Goal: Task Accomplishment & Management: Use online tool/utility

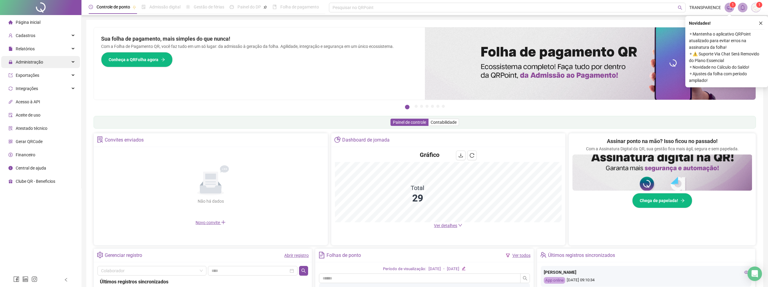
drag, startPoint x: 43, startPoint y: 59, endPoint x: 51, endPoint y: 64, distance: 9.7
click at [43, 60] on div "Administração" at bounding box center [40, 62] width 79 height 12
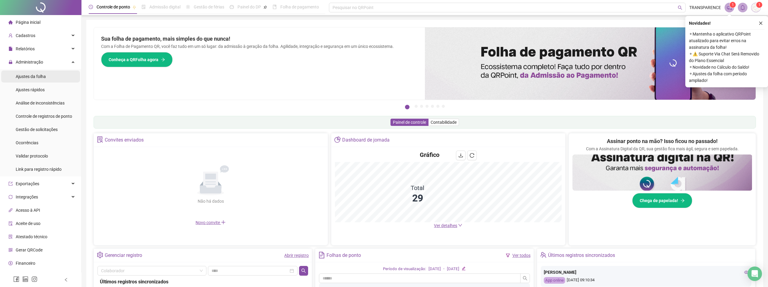
click at [65, 78] on li "Ajustes da folha" at bounding box center [40, 77] width 79 height 12
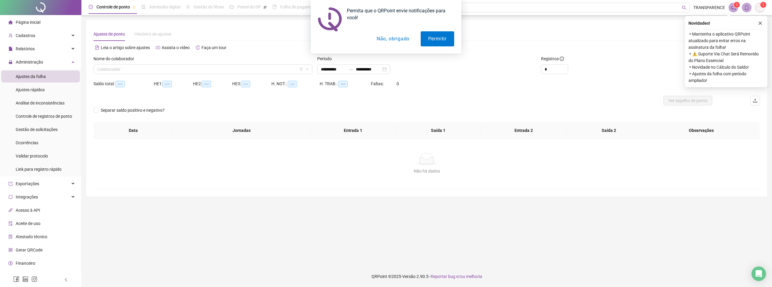
click at [396, 42] on button "Não, obrigado" at bounding box center [393, 38] width 48 height 15
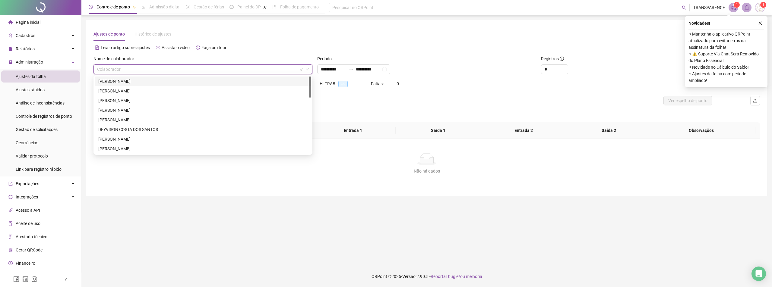
click at [235, 71] on input "search" at bounding box center [200, 69] width 206 height 9
click at [229, 78] on div "[PERSON_NAME]" at bounding box center [203, 82] width 217 height 10
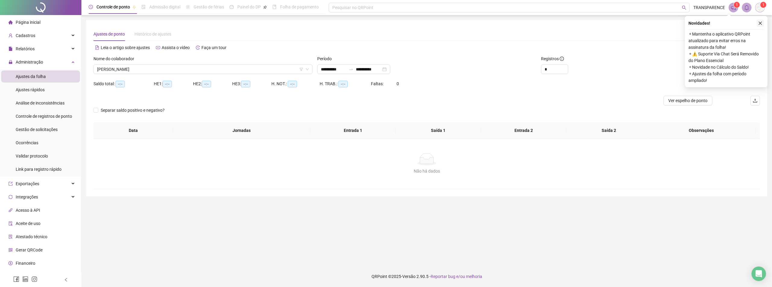
click at [758, 24] on icon "close" at bounding box center [760, 23] width 4 height 4
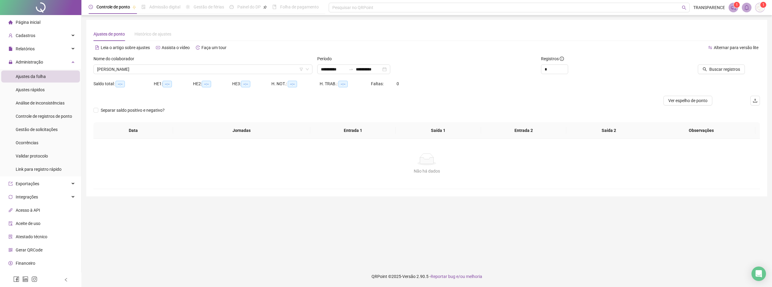
drag, startPoint x: 727, startPoint y: 72, endPoint x: 723, endPoint y: 76, distance: 5.4
click at [727, 71] on span "Buscar registros" at bounding box center [724, 69] width 31 height 7
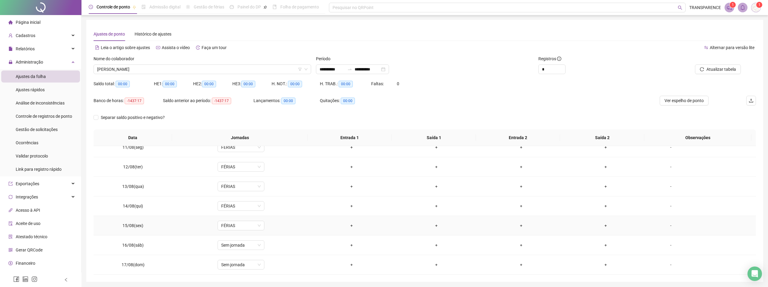
scroll to position [21, 0]
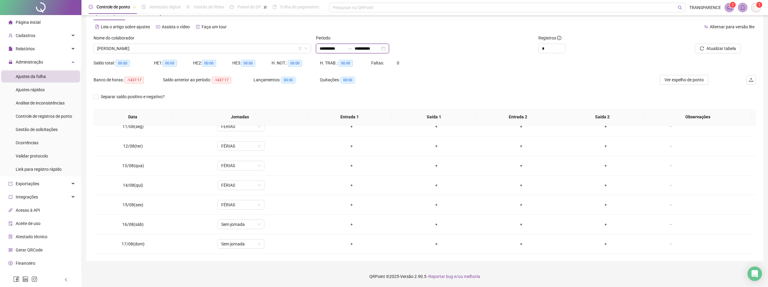
click at [376, 47] on input "**********" at bounding box center [366, 48] width 25 height 7
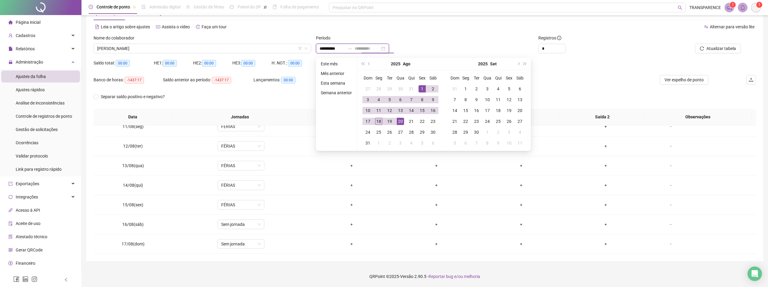
type input "**********"
click at [375, 122] on div "18" at bounding box center [378, 121] width 7 height 7
type input "**********"
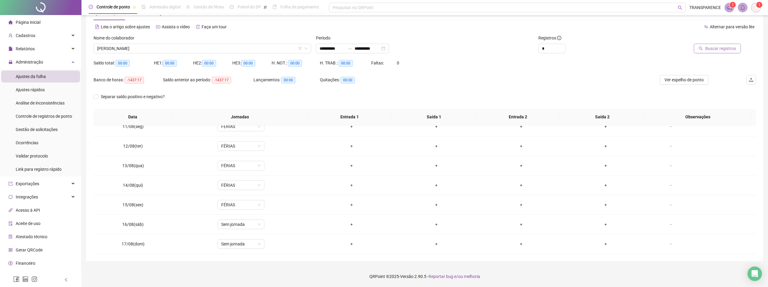
click at [708, 52] on button "Buscar registros" at bounding box center [716, 49] width 47 height 10
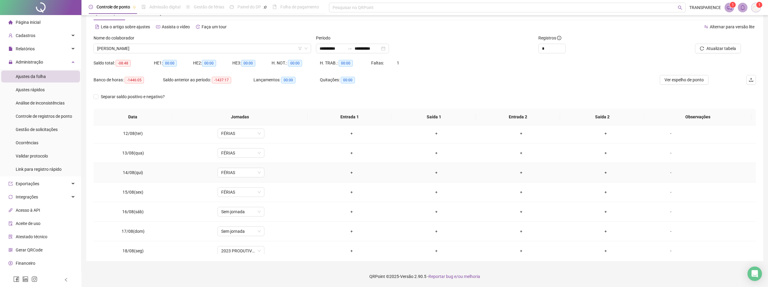
scroll to position [224, 0]
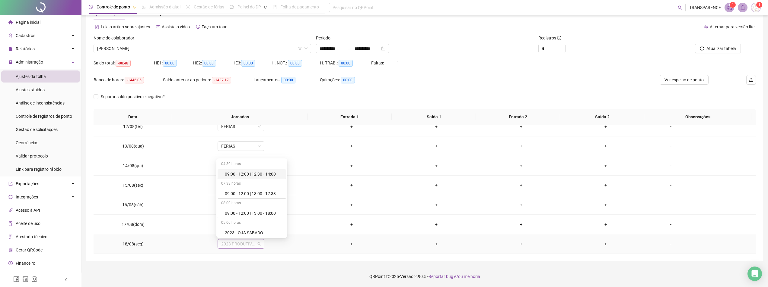
click at [242, 246] on span "2023 PRODUTIVOS" at bounding box center [241, 244] width 40 height 9
click at [265, 170] on div "Férias" at bounding box center [254, 169] width 58 height 7
click at [264, 227] on button "Sim" at bounding box center [268, 228] width 12 height 7
click at [227, 51] on span "[PERSON_NAME]" at bounding box center [202, 48] width 210 height 9
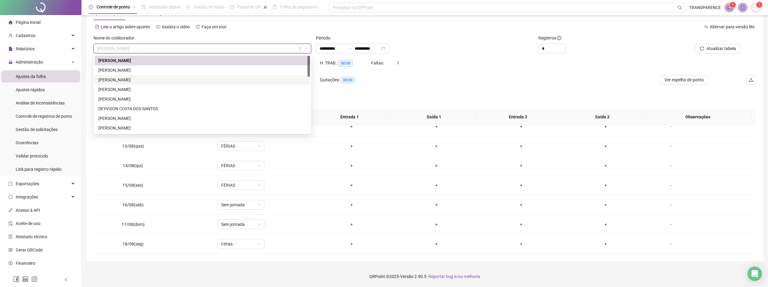
click at [217, 78] on div "[PERSON_NAME]" at bounding box center [202, 80] width 208 height 7
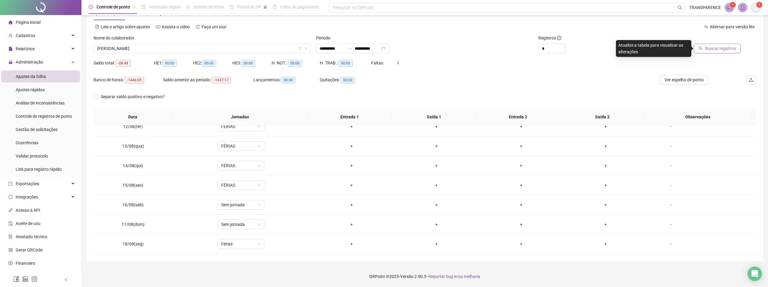
click at [720, 46] on span "Buscar registros" at bounding box center [720, 48] width 31 height 7
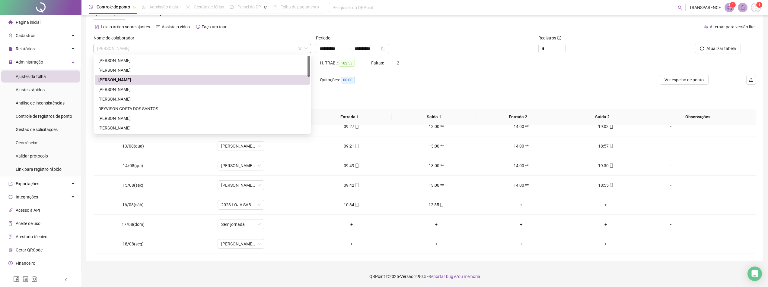
click at [283, 49] on span "[PERSON_NAME]" at bounding box center [202, 48] width 210 height 9
click at [236, 88] on div "[PERSON_NAME]" at bounding box center [202, 89] width 208 height 7
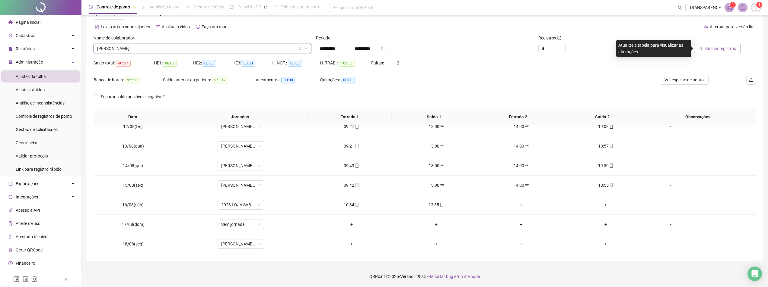
click at [724, 48] on span "Buscar registros" at bounding box center [720, 48] width 31 height 7
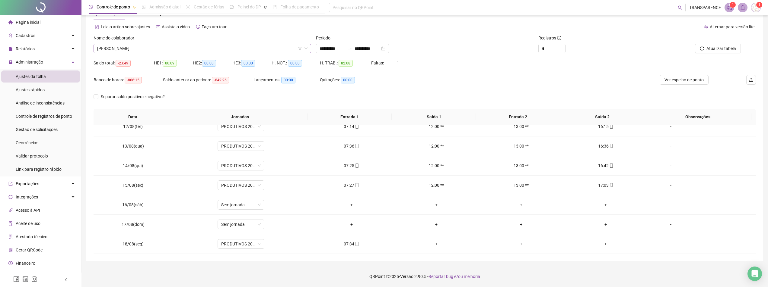
click at [264, 45] on span "[PERSON_NAME]" at bounding box center [202, 48] width 210 height 9
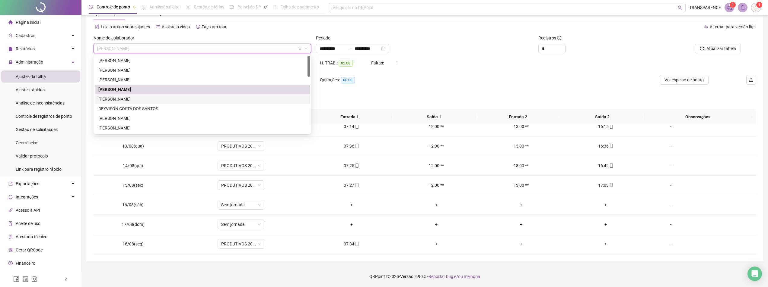
click at [214, 100] on div "[PERSON_NAME]" at bounding box center [202, 99] width 208 height 7
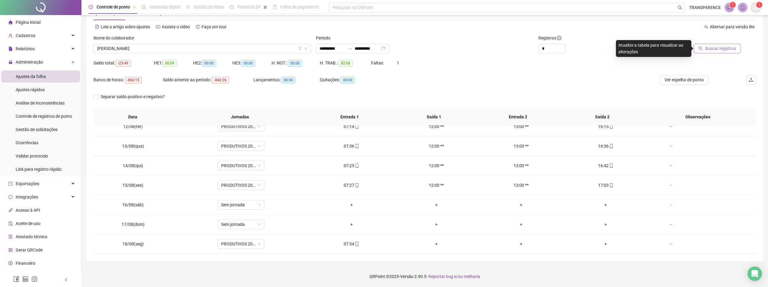
click at [706, 52] on span "Buscar registros" at bounding box center [720, 48] width 31 height 7
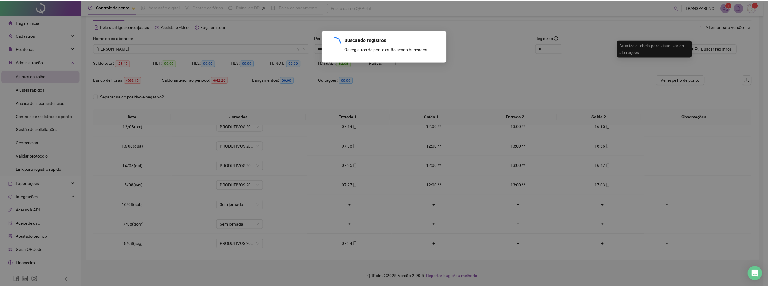
scroll to position [14, 0]
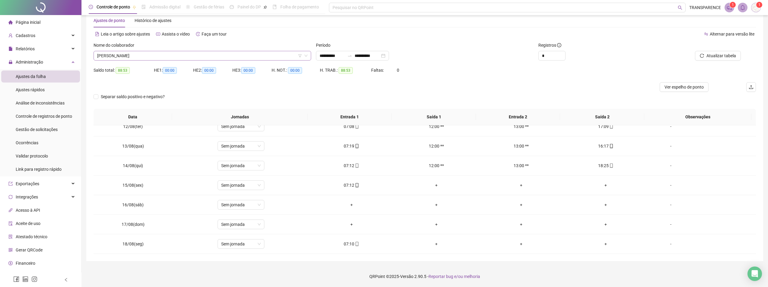
click at [273, 54] on span "[PERSON_NAME]" at bounding box center [202, 55] width 210 height 9
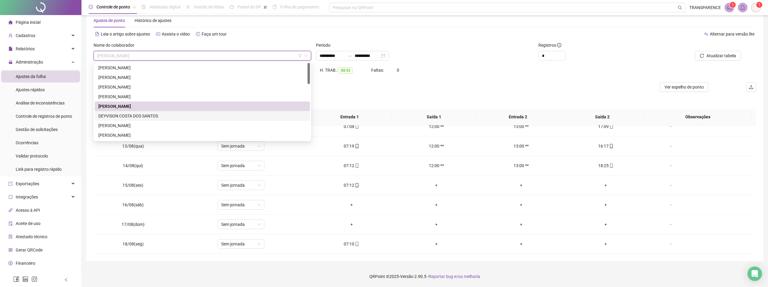
click at [218, 115] on div "DEYVISON COSTA DOS SANTOS" at bounding box center [202, 116] width 208 height 7
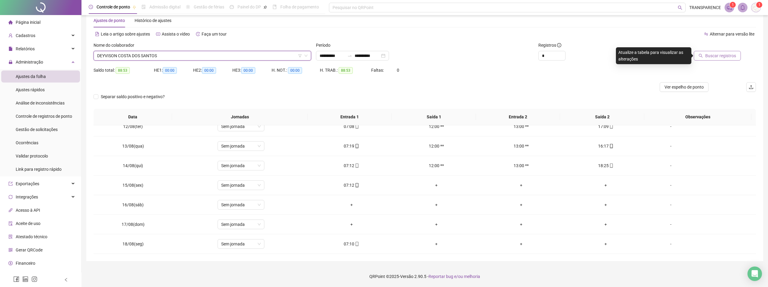
click at [729, 55] on span "Buscar registros" at bounding box center [720, 55] width 31 height 7
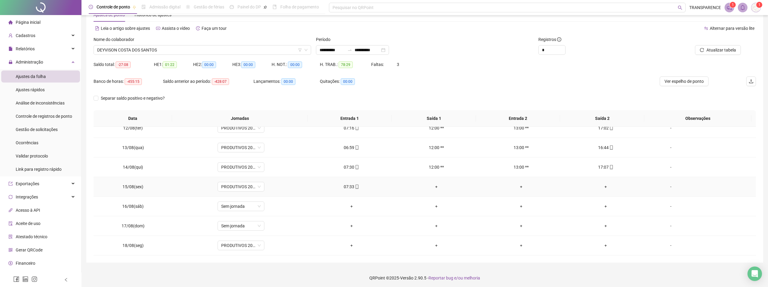
scroll to position [21, 0]
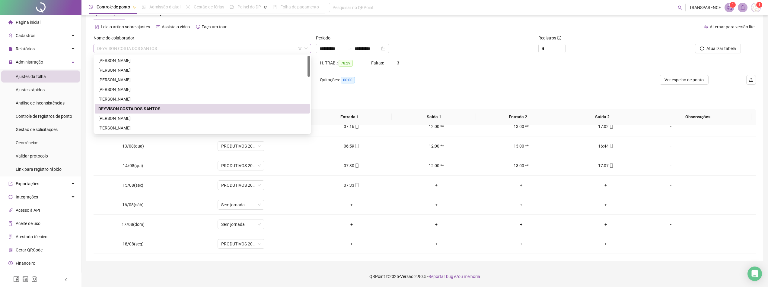
click at [285, 51] on span "DEYVISON COSTA DOS SANTOS" at bounding box center [202, 48] width 210 height 9
drag, startPoint x: 231, startPoint y: 119, endPoint x: 235, endPoint y: 118, distance: 3.6
click at [232, 119] on div "[PERSON_NAME]" at bounding box center [202, 118] width 208 height 7
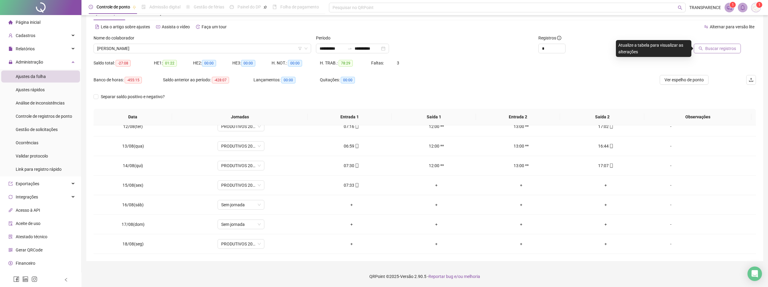
click at [717, 52] on span "Buscar registros" at bounding box center [720, 48] width 31 height 7
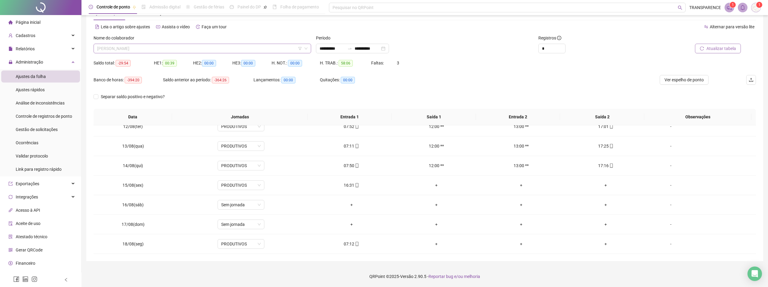
click at [268, 48] on span "[PERSON_NAME]" at bounding box center [202, 48] width 210 height 9
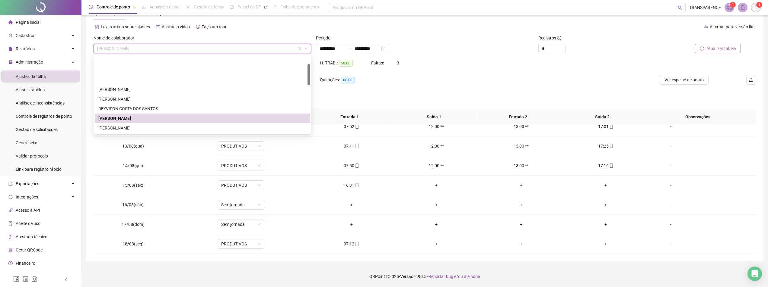
scroll to position [30, 0]
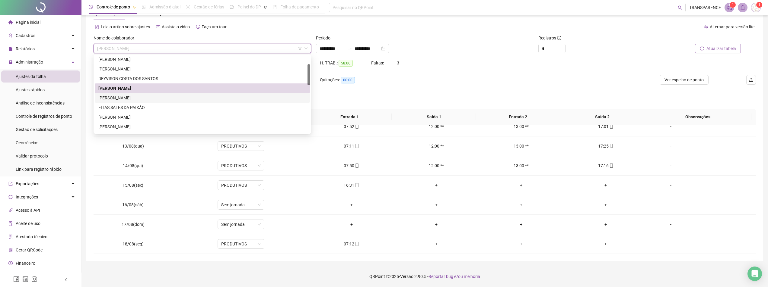
click at [214, 97] on div "[PERSON_NAME]" at bounding box center [202, 98] width 208 height 7
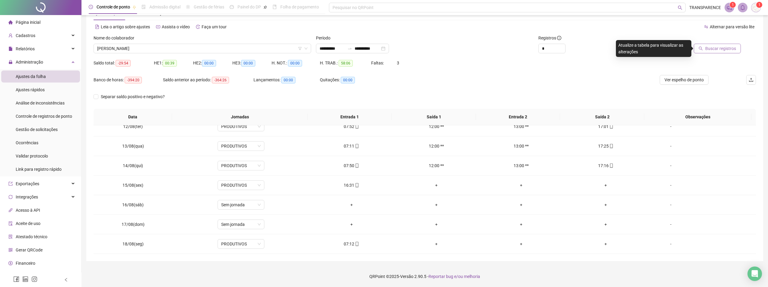
click at [733, 54] on div "Buscar registros" at bounding box center [702, 47] width 111 height 24
click at [732, 49] on span "Buscar registros" at bounding box center [720, 48] width 31 height 7
click at [281, 49] on span "[PERSON_NAME]" at bounding box center [202, 48] width 210 height 9
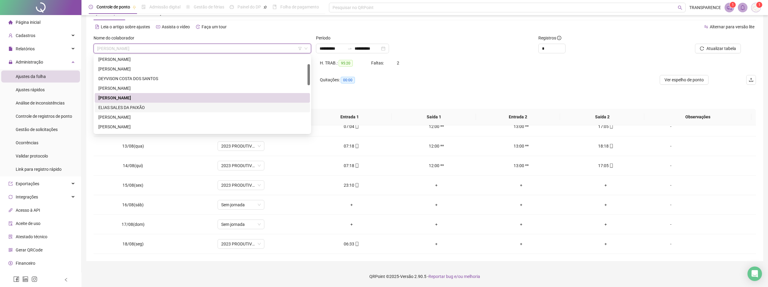
click at [225, 111] on div "ELIAS SALES DA PAIXÃO" at bounding box center [202, 107] width 208 height 7
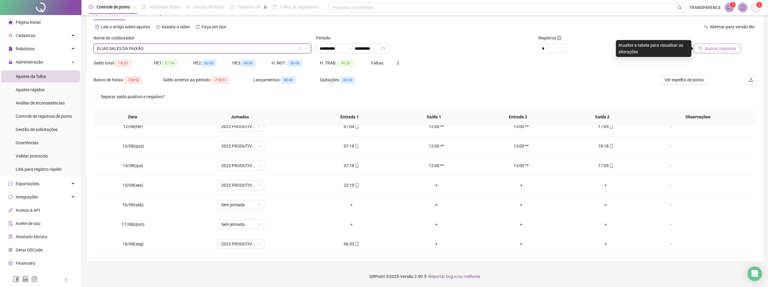
click at [725, 47] on span "Buscar registros" at bounding box center [720, 48] width 31 height 7
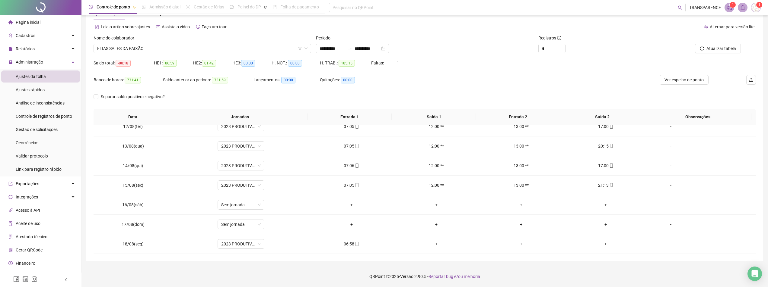
click at [272, 56] on body "**********" at bounding box center [384, 122] width 768 height 287
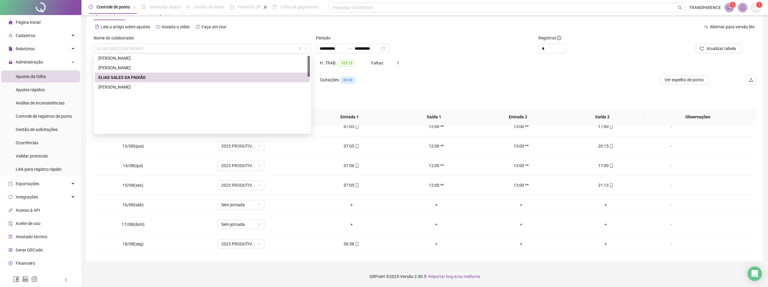
scroll to position [0, 0]
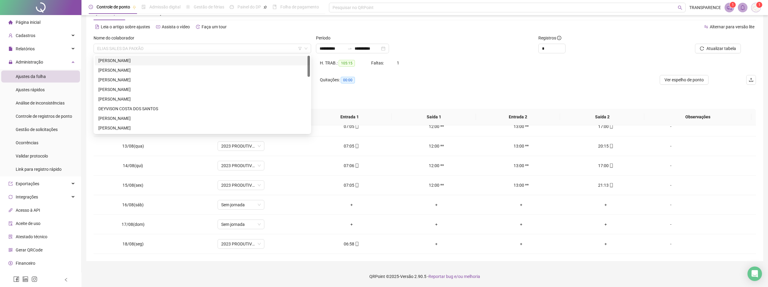
drag, startPoint x: 251, startPoint y: 63, endPoint x: 255, endPoint y: 63, distance: 3.4
click at [252, 63] on div "[PERSON_NAME]" at bounding box center [202, 60] width 208 height 7
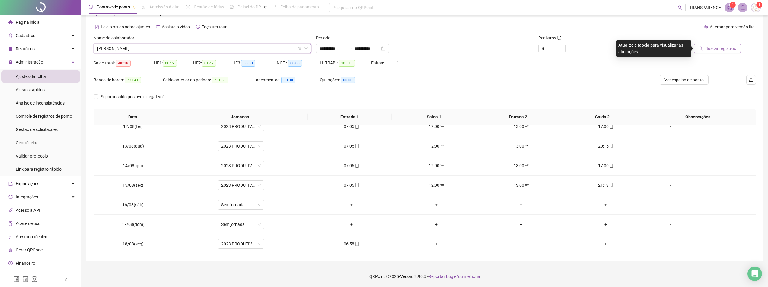
click at [719, 46] on span "Buscar registros" at bounding box center [720, 48] width 31 height 7
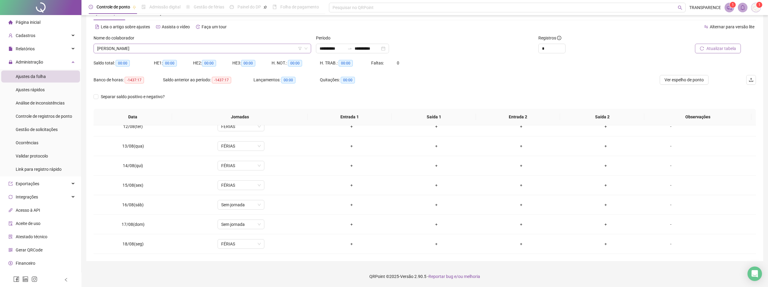
click at [282, 48] on span "[PERSON_NAME]" at bounding box center [202, 48] width 210 height 9
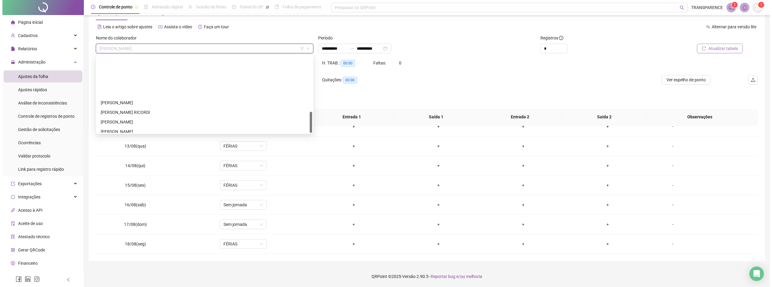
scroll to position [203, 0]
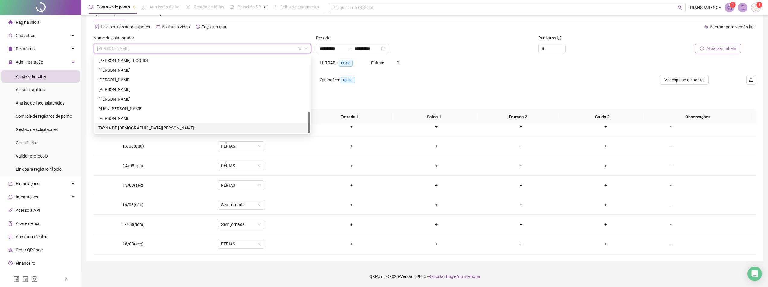
click at [226, 127] on div "TAYNA DE [DEMOGRAPHIC_DATA][PERSON_NAME]" at bounding box center [202, 128] width 208 height 7
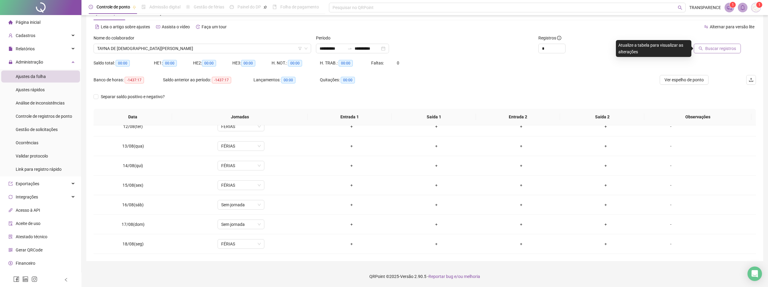
click at [704, 46] on button "Buscar registros" at bounding box center [716, 49] width 47 height 10
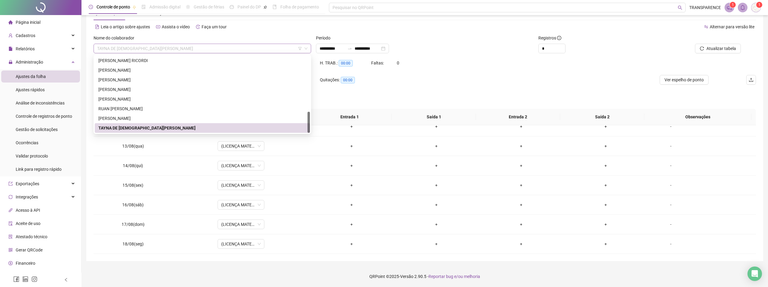
click at [288, 50] on span "TAYNA DE [DEMOGRAPHIC_DATA][PERSON_NAME]" at bounding box center [202, 48] width 210 height 9
click at [204, 108] on div "RUAN [PERSON_NAME]" at bounding box center [202, 109] width 208 height 7
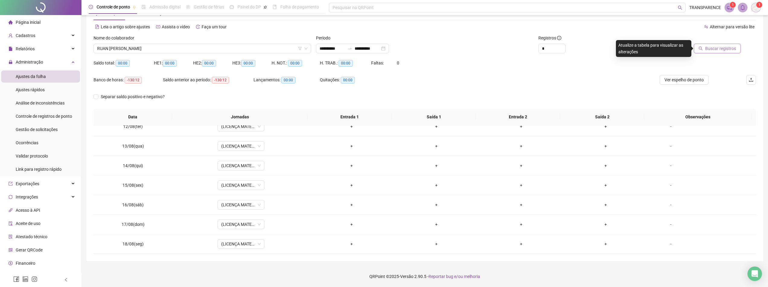
click at [726, 49] on span "Buscar registros" at bounding box center [720, 48] width 31 height 7
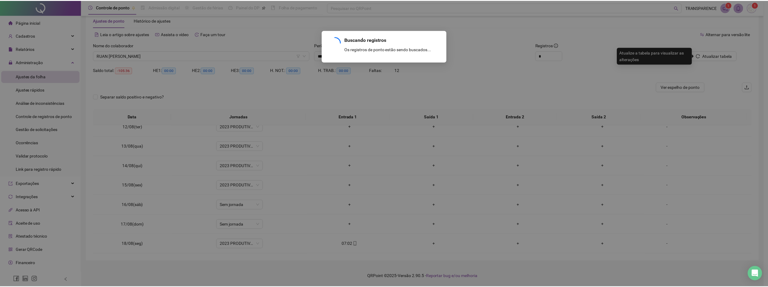
scroll to position [14, 0]
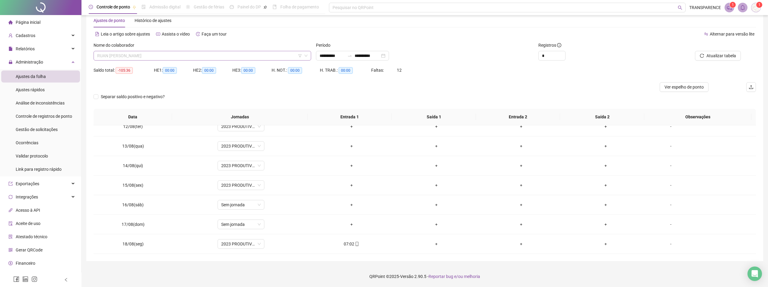
click at [246, 56] on span "RUAN [PERSON_NAME]" at bounding box center [202, 55] width 210 height 9
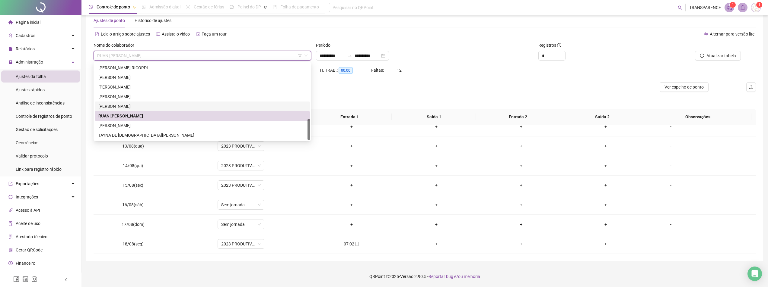
click at [205, 108] on div "[PERSON_NAME]" at bounding box center [202, 106] width 208 height 7
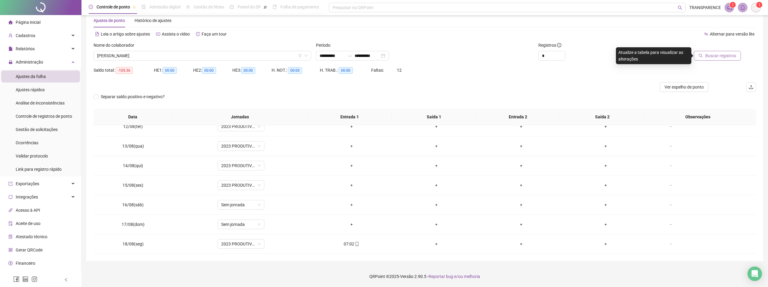
click at [717, 54] on span "Buscar registros" at bounding box center [720, 55] width 31 height 7
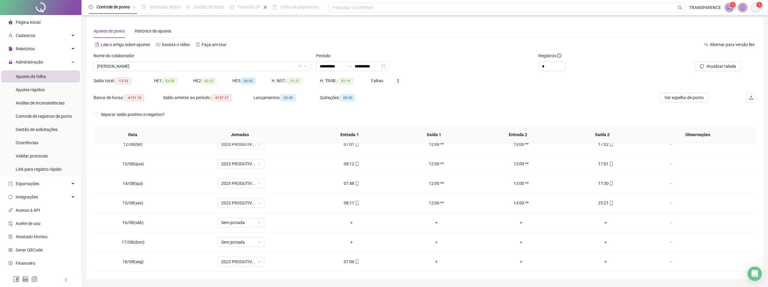
scroll to position [0, 0]
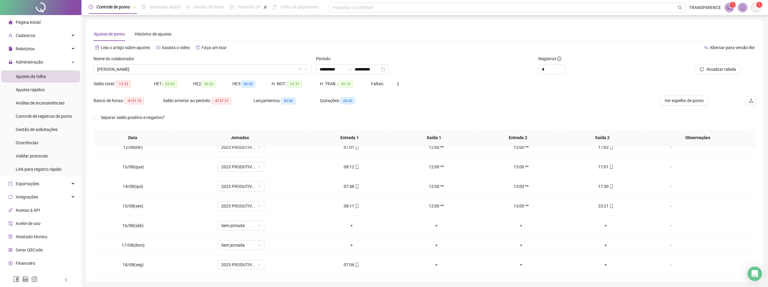
click at [40, 24] on li "Página inicial" at bounding box center [40, 22] width 79 height 12
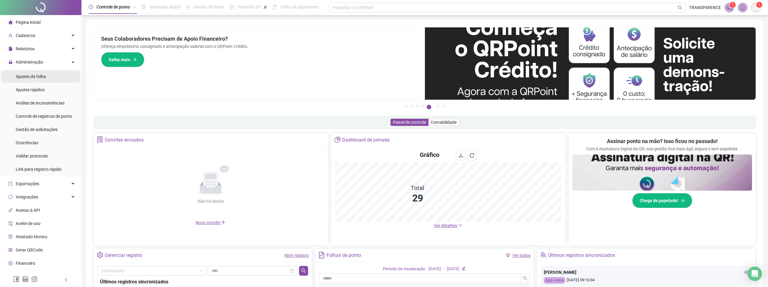
click at [42, 76] on span "Ajustes da folha" at bounding box center [31, 76] width 30 height 5
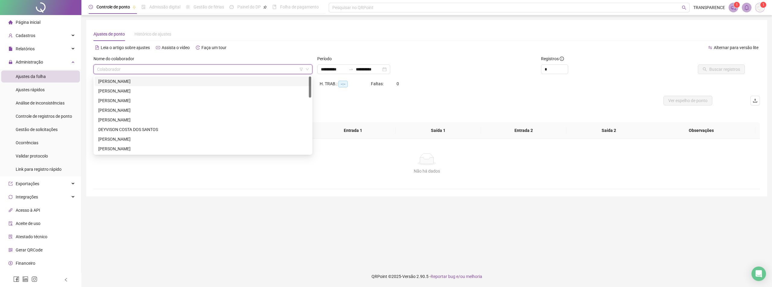
click at [217, 67] on input "search" at bounding box center [200, 69] width 206 height 9
drag, startPoint x: 213, startPoint y: 80, endPoint x: 238, endPoint y: 83, distance: 25.2
click at [213, 80] on div "[PERSON_NAME]" at bounding box center [202, 81] width 209 height 7
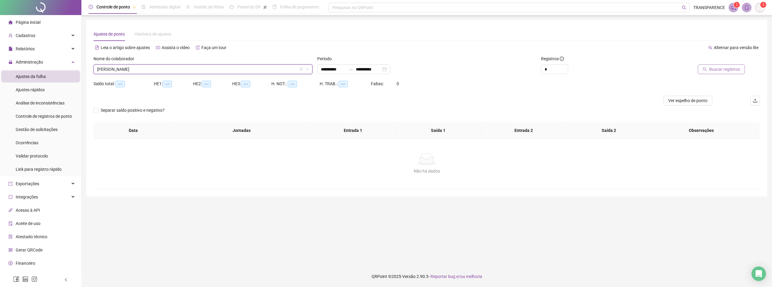
click at [730, 72] on span "Buscar registros" at bounding box center [724, 69] width 31 height 7
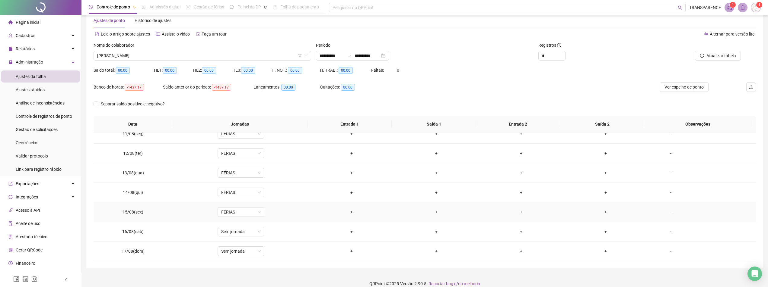
scroll to position [21, 0]
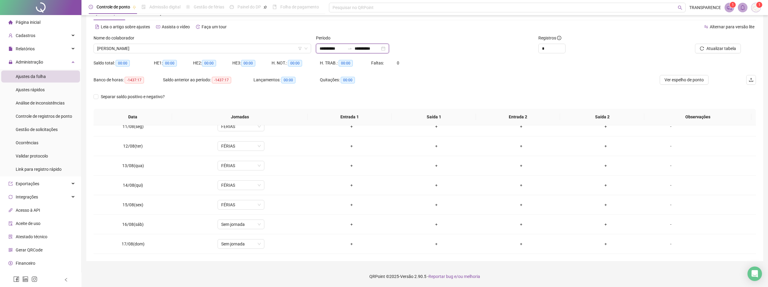
click at [380, 47] on input "**********" at bounding box center [366, 48] width 25 height 7
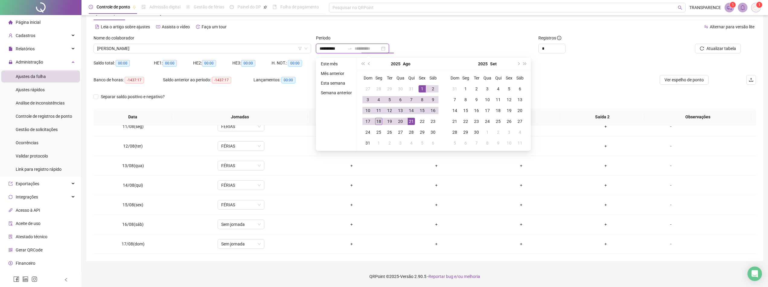
type input "**********"
click at [377, 120] on div "18" at bounding box center [378, 121] width 7 height 7
type input "**********"
click at [420, 90] on div "1" at bounding box center [421, 88] width 7 height 7
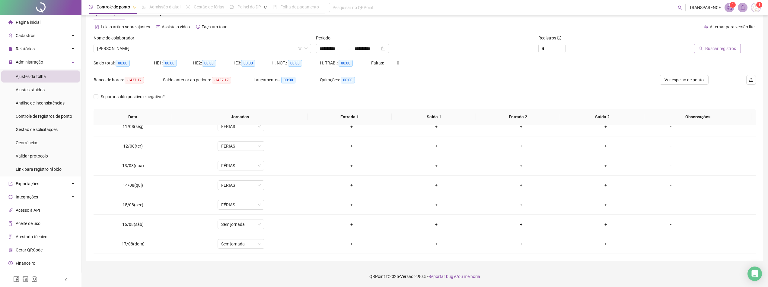
click at [703, 52] on button "Buscar registros" at bounding box center [716, 49] width 47 height 10
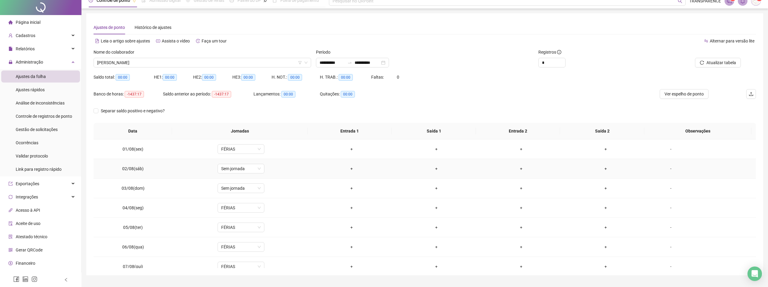
scroll to position [0, 0]
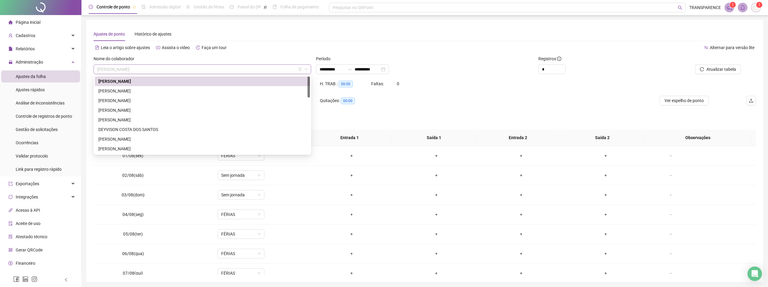
click at [249, 68] on span "[PERSON_NAME]" at bounding box center [202, 69] width 210 height 9
click at [236, 109] on div "[PERSON_NAME]" at bounding box center [202, 110] width 208 height 7
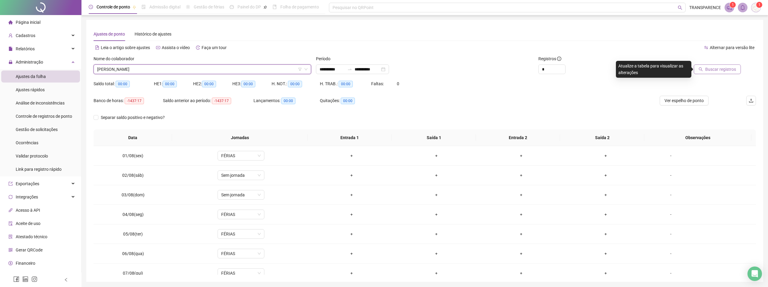
click at [725, 72] on span "Buscar registros" at bounding box center [720, 69] width 31 height 7
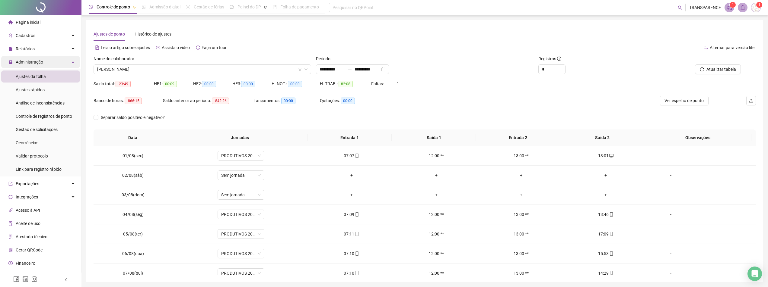
click at [67, 62] on div "Administração" at bounding box center [40, 62] width 79 height 12
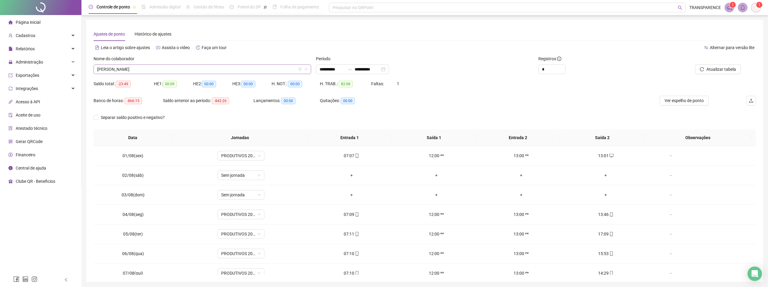
click at [288, 70] on span "[PERSON_NAME]" at bounding box center [202, 69] width 210 height 9
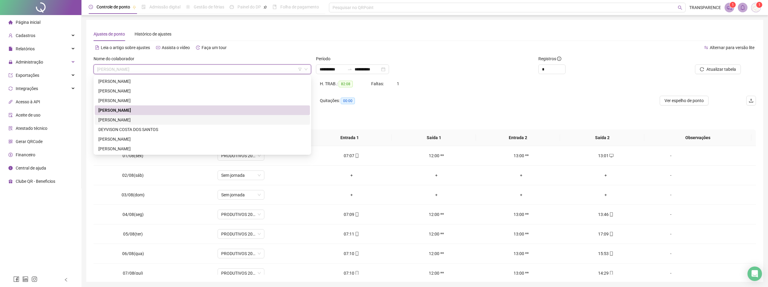
click at [223, 121] on div "[PERSON_NAME]" at bounding box center [202, 120] width 208 height 7
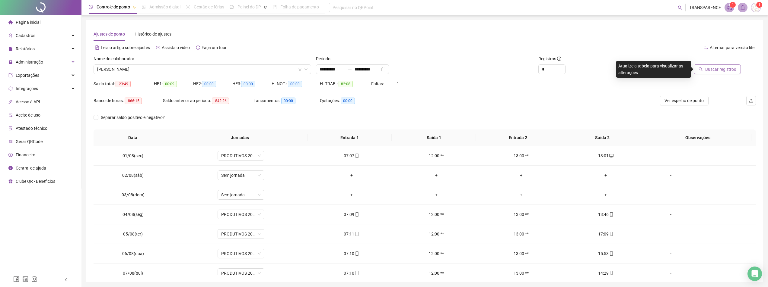
click at [716, 73] on button "Buscar registros" at bounding box center [716, 70] width 47 height 10
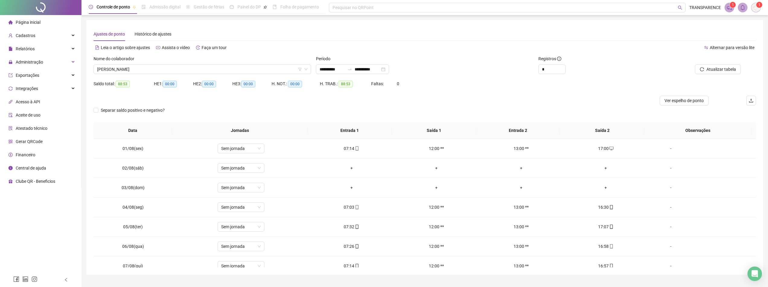
click at [21, 20] on span "Página inicial" at bounding box center [28, 22] width 25 height 5
